Goal: Task Accomplishment & Management: Manage account settings

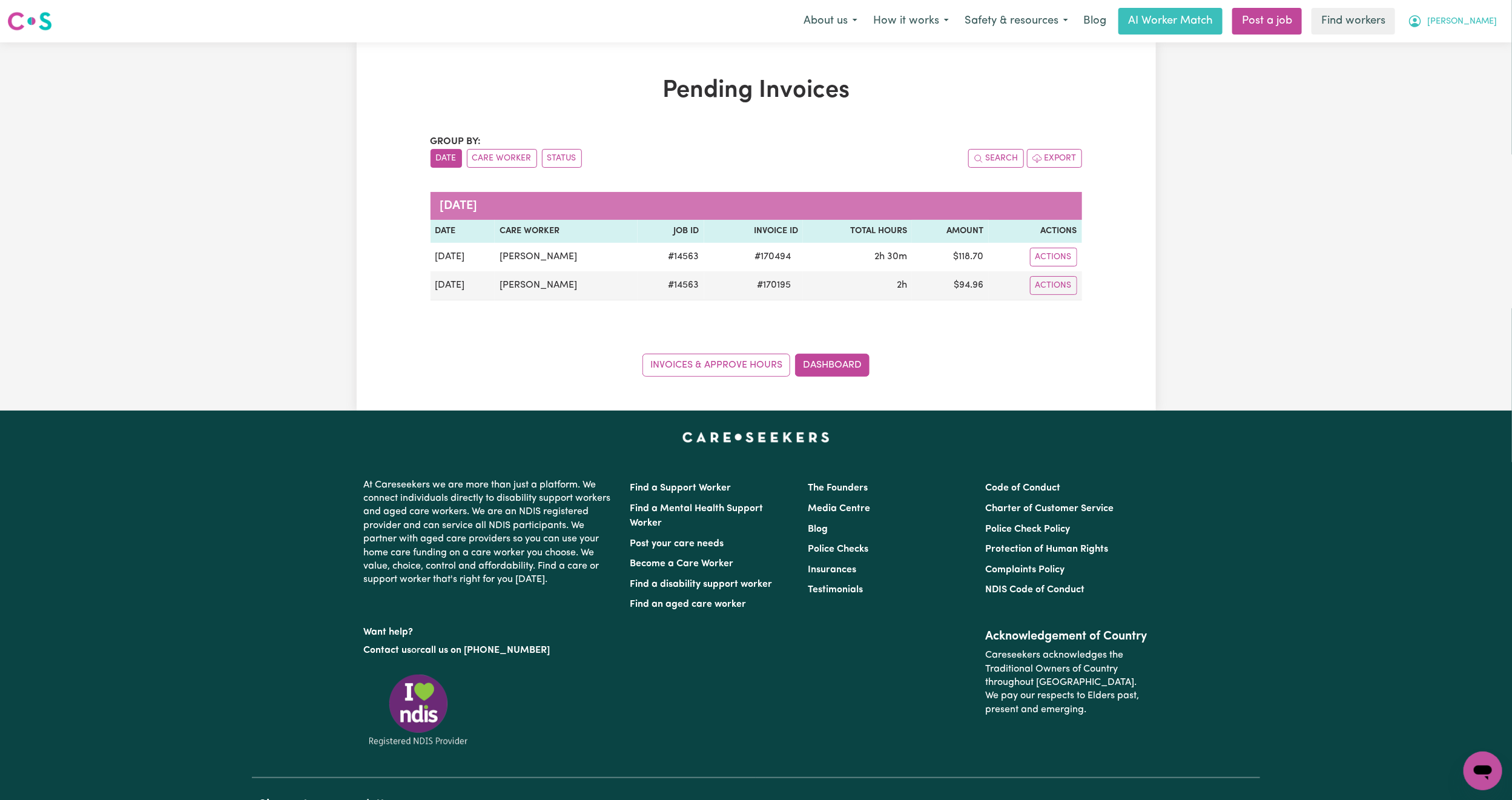
click at [1480, 33] on button "[PERSON_NAME]" at bounding box center [1452, 20] width 105 height 25
click at [1466, 52] on link "My Dashboard" at bounding box center [1456, 47] width 96 height 23
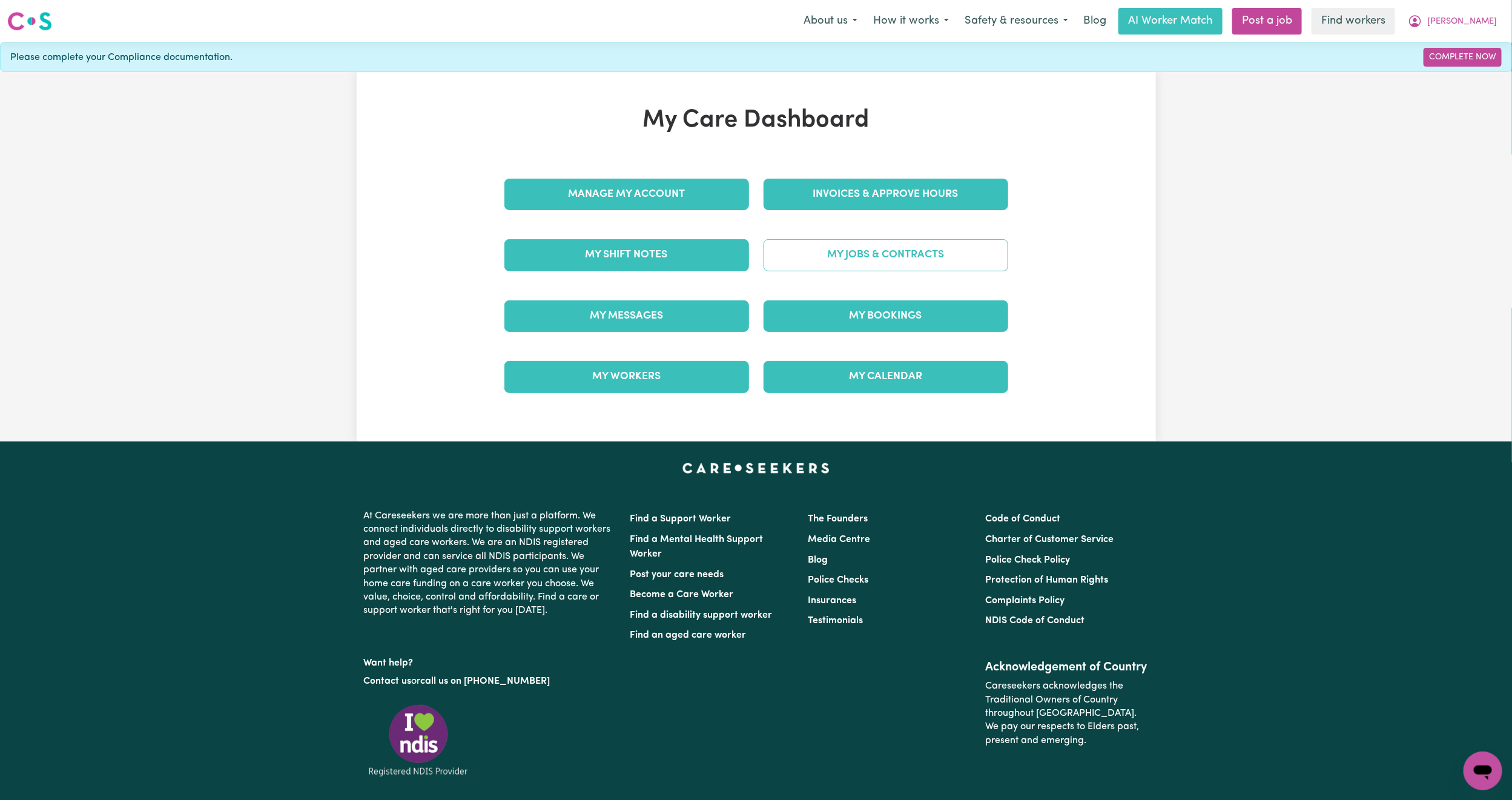
click at [850, 258] on link "My Jobs & Contracts" at bounding box center [886, 254] width 245 height 32
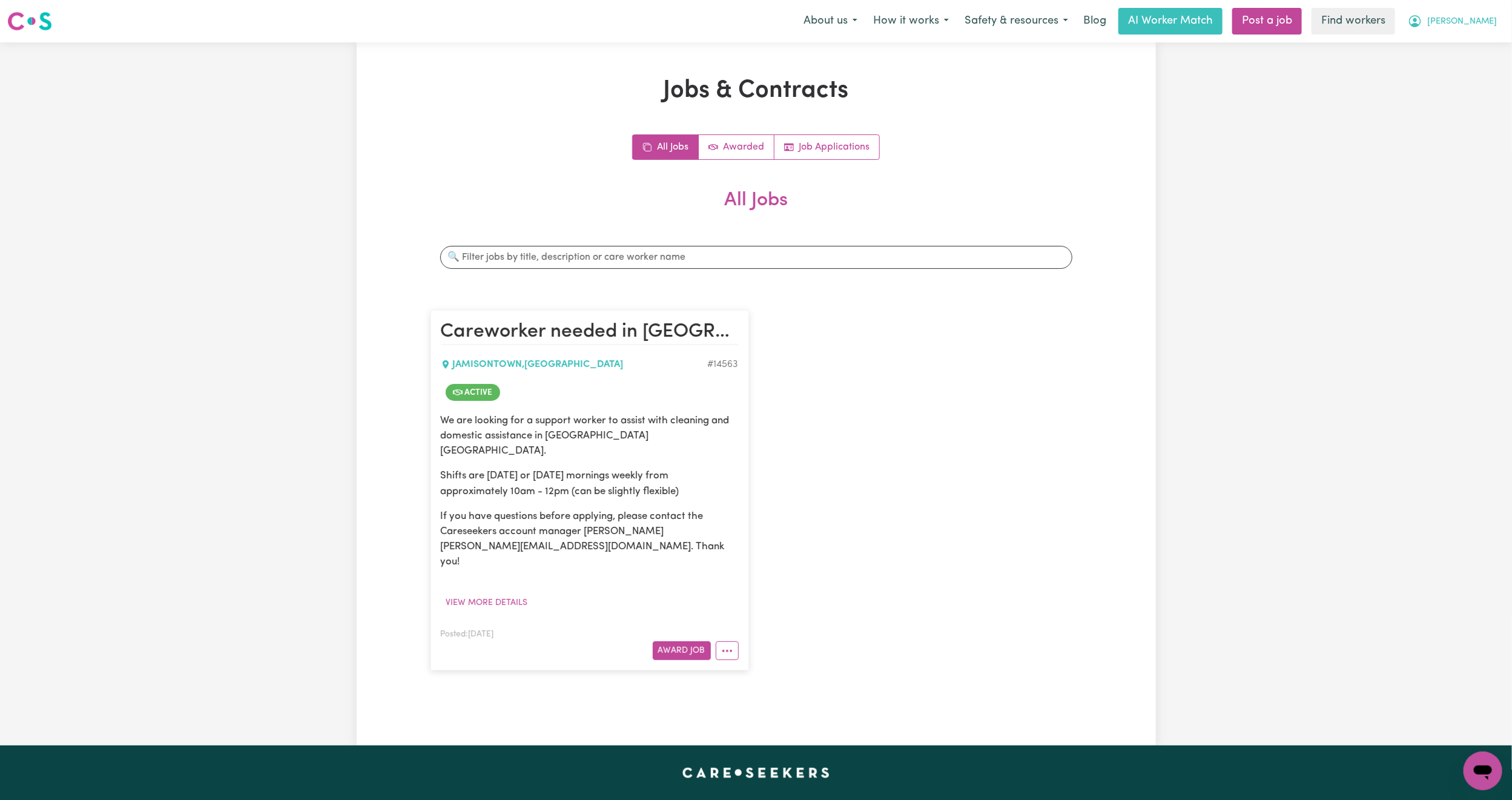
click at [1495, 28] on span "[PERSON_NAME]" at bounding box center [1461, 22] width 70 height 13
click at [1466, 71] on link "Logout" at bounding box center [1456, 70] width 96 height 23
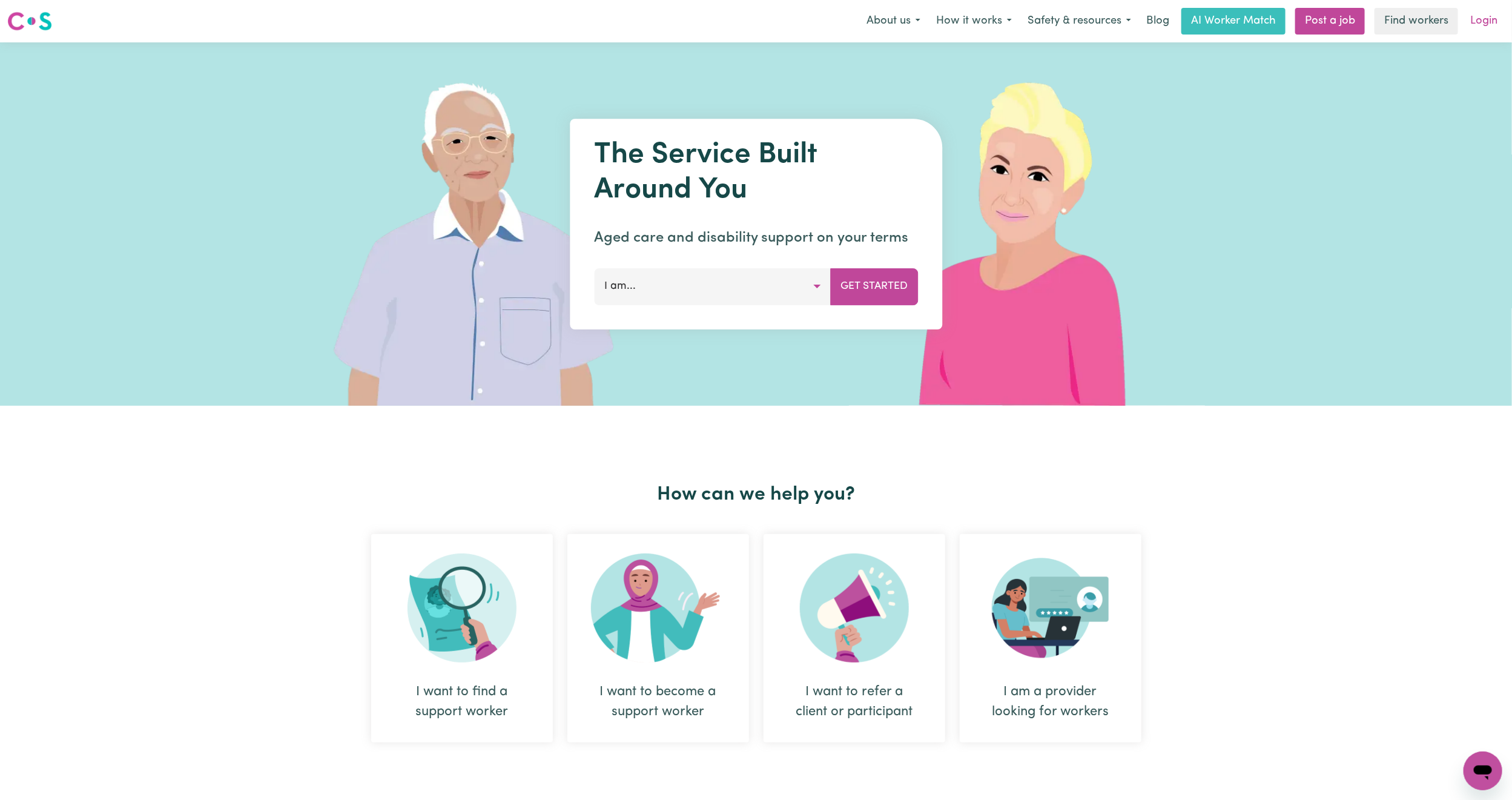
click at [1480, 20] on link "Login" at bounding box center [1483, 21] width 42 height 27
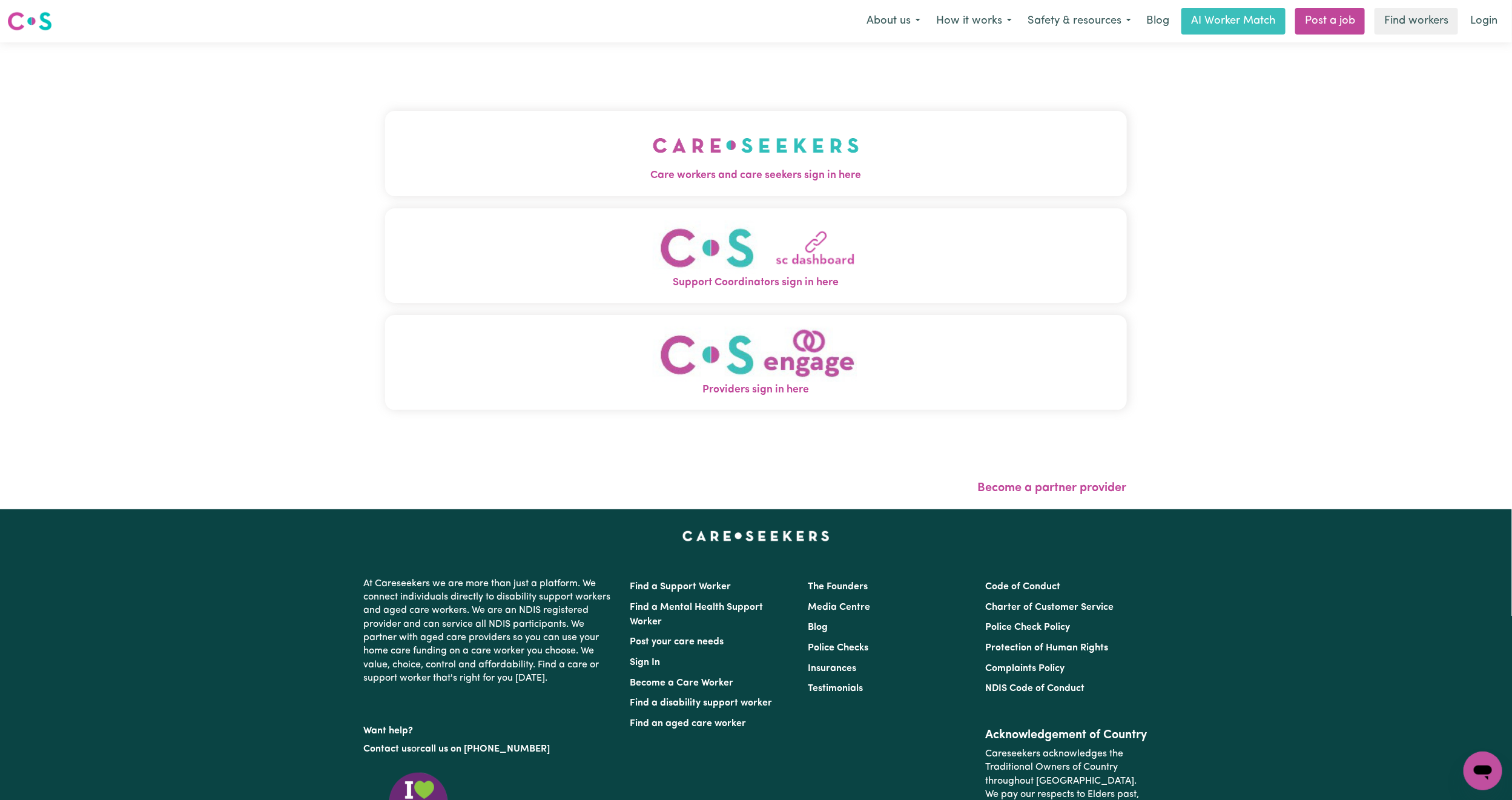
click at [495, 124] on button "Care workers and care seekers sign in here" at bounding box center [756, 153] width 742 height 85
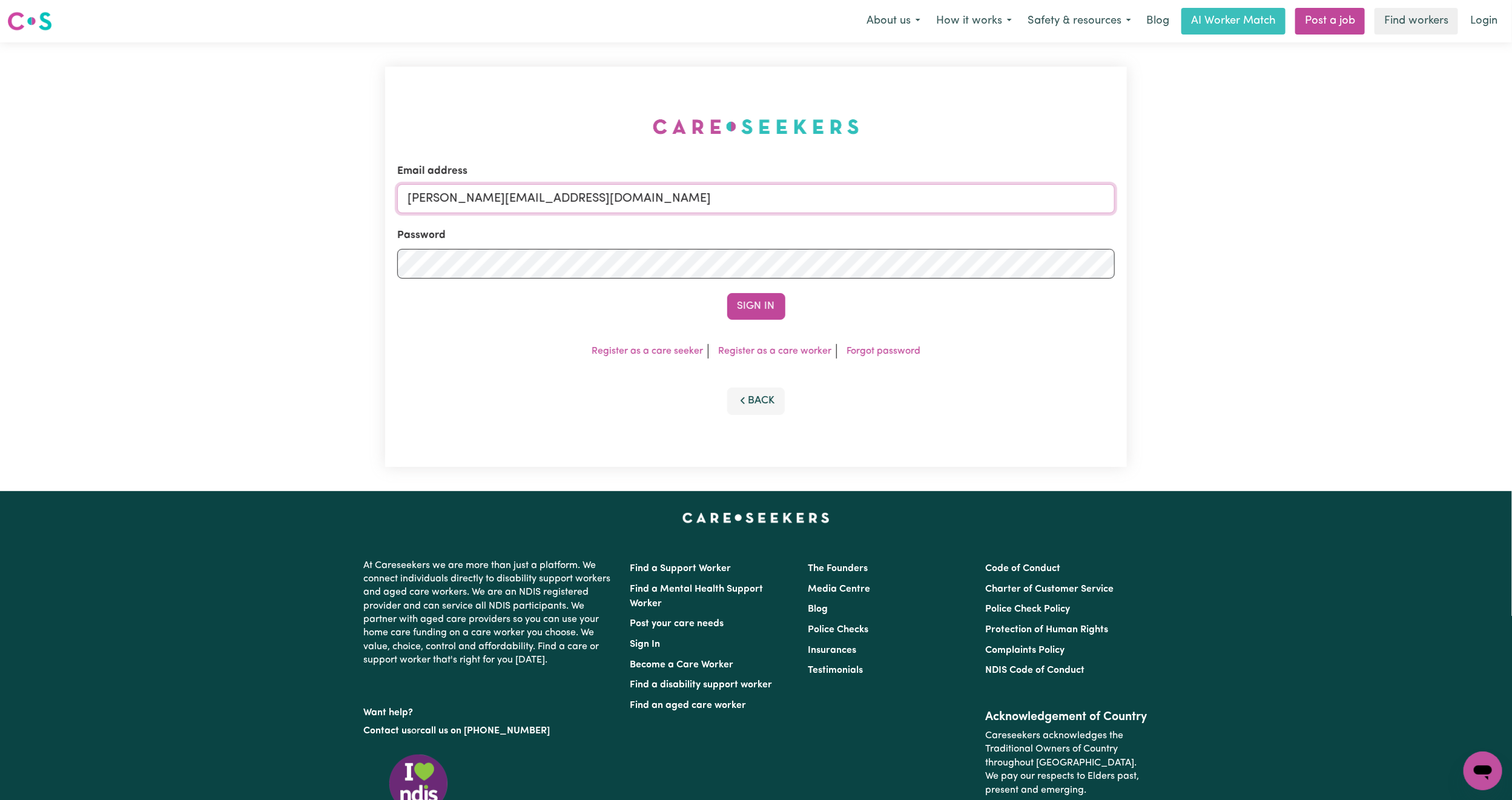
click at [494, 209] on input "[PERSON_NAME][EMAIL_ADDRESS][DOMAIN_NAME]" at bounding box center [756, 199] width 717 height 29
drag, startPoint x: 470, startPoint y: 200, endPoint x: 906, endPoint y: 167, distance: 437.2
click at [906, 167] on div "Email address [EMAIL_ADDRESS][PERSON_NAME][DOMAIN_NAME]" at bounding box center [756, 188] width 717 height 50
type input "superuser~[EMAIL_ADDRESS][DOMAIN_NAME]"
click at [756, 296] on button "Sign In" at bounding box center [756, 306] width 58 height 27
